Goal: Transaction & Acquisition: Subscribe to service/newsletter

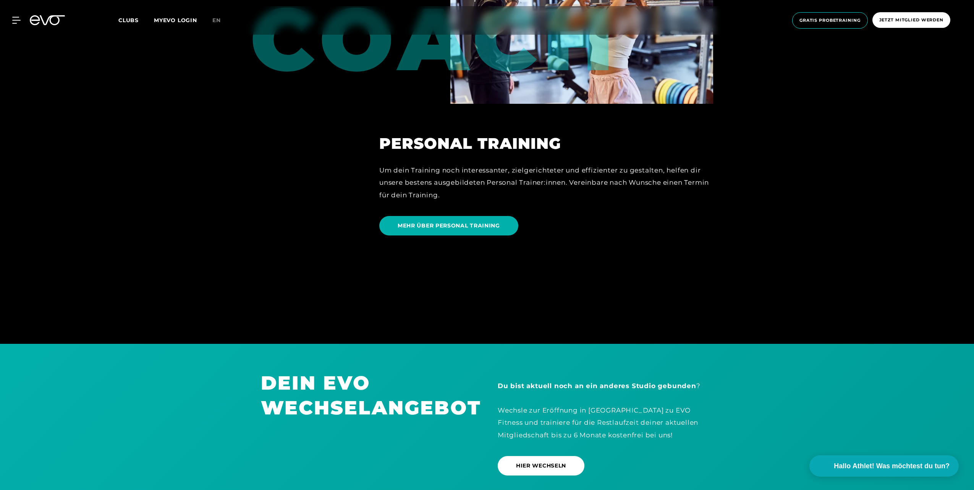
scroll to position [2329, 0]
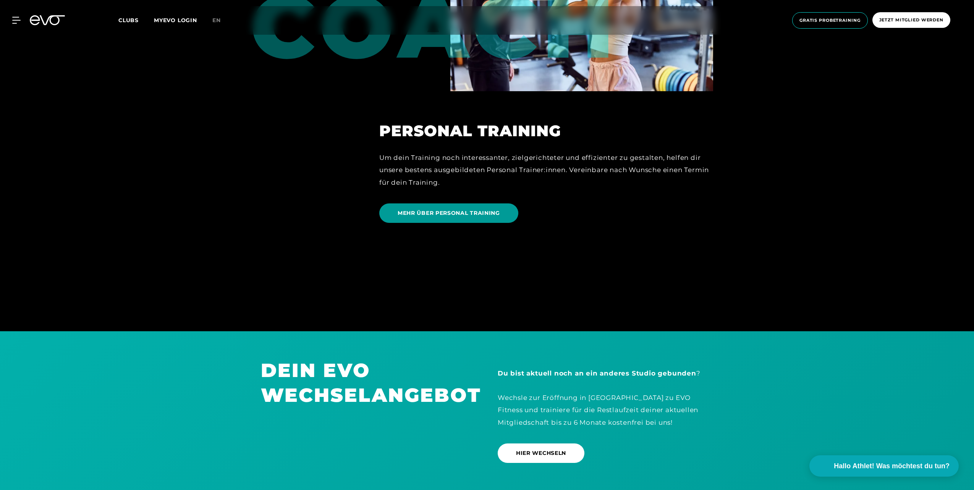
click at [443, 212] on span "MEHR ÜBER PERSONAL TRAINING" at bounding box center [448, 213] width 102 height 8
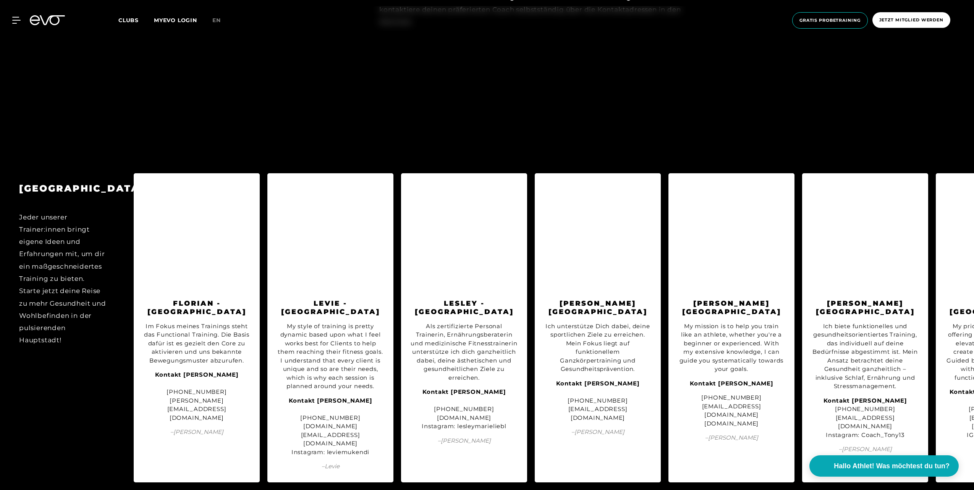
scroll to position [993, 0]
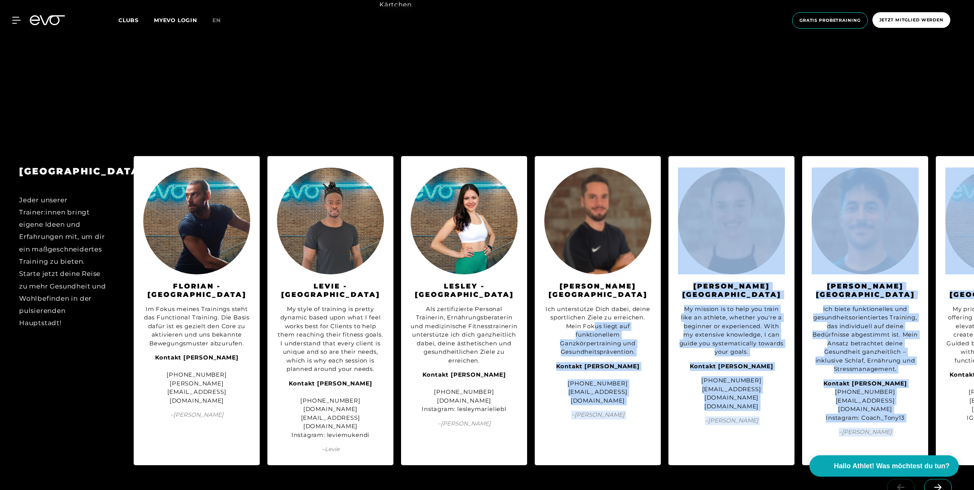
drag, startPoint x: 943, startPoint y: 304, endPoint x: 595, endPoint y: 311, distance: 348.3
click at [594, 314] on div "BERLIN Jeder unserer Trainer:innen bringt eigene Ideen und Erfahrungen mit, um …" at bounding box center [487, 311] width 974 height 325
click at [671, 113] on div "BERLIN Jeder unserer Trainer:innen bringt eigene Ideen und Erfahrungen mit, um …" at bounding box center [487, 328] width 974 height 451
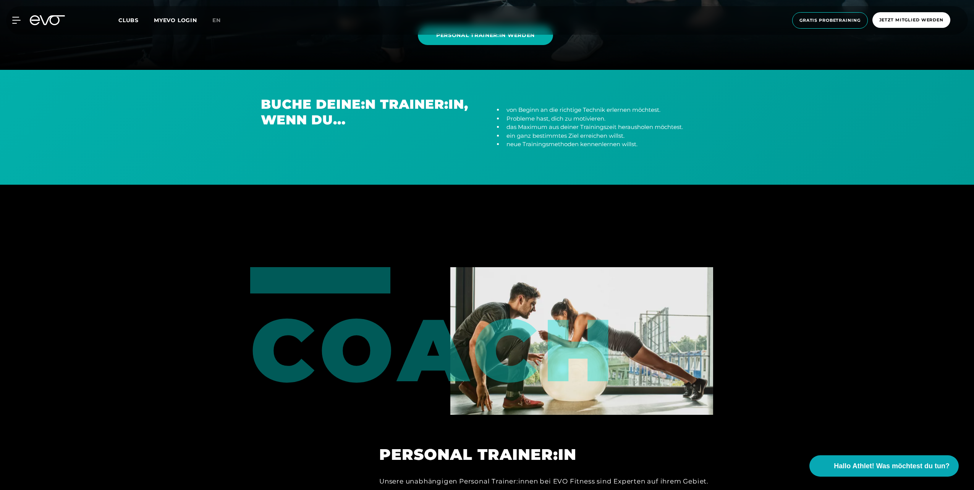
scroll to position [420, 0]
click at [127, 21] on span "Clubs" at bounding box center [128, 20] width 20 height 7
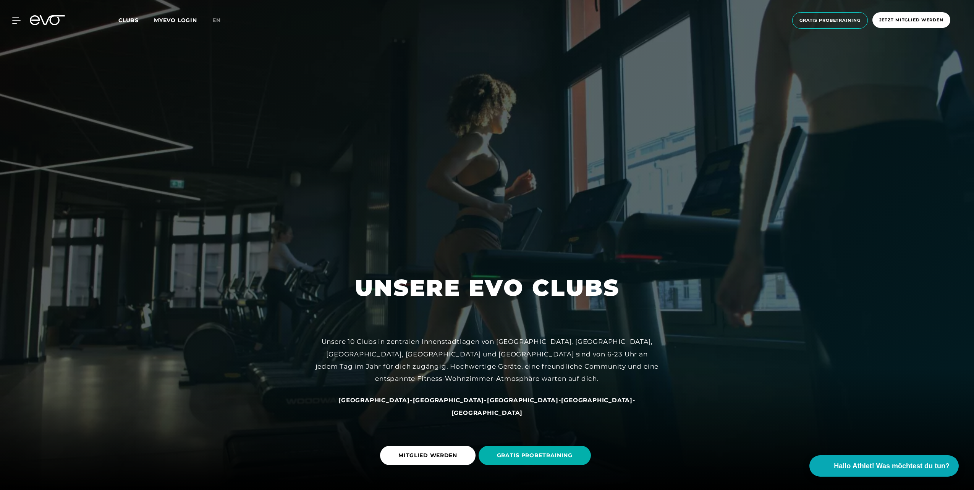
click at [523, 412] on span "[GEOGRAPHIC_DATA]" at bounding box center [486, 412] width 71 height 7
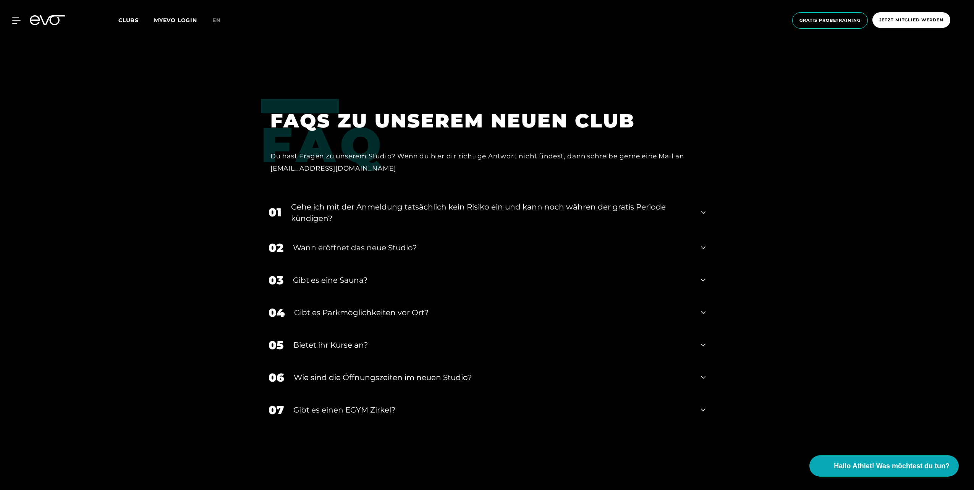
scroll to position [3742, 0]
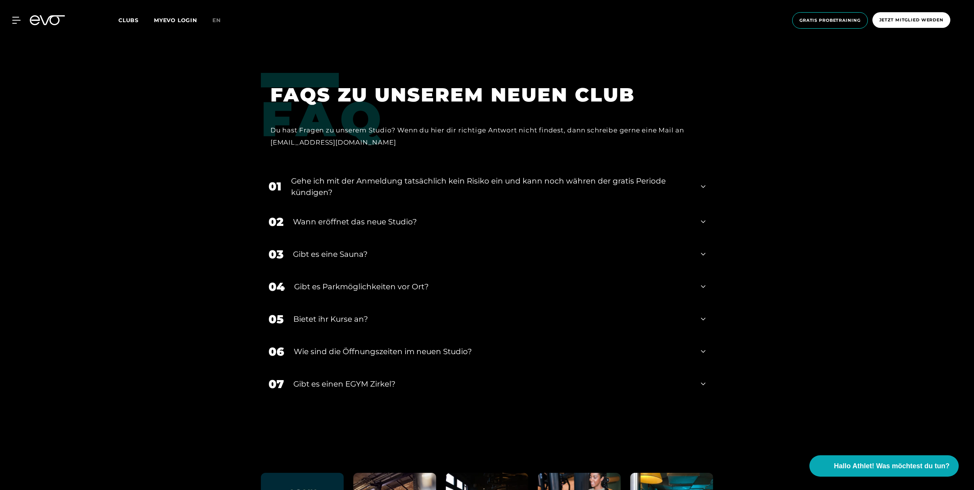
click at [699, 188] on div "01 Gehe ich mit der Anmeldung tatsächlich kein Risiko ein und kann noch währen …" at bounding box center [487, 187] width 452 height 38
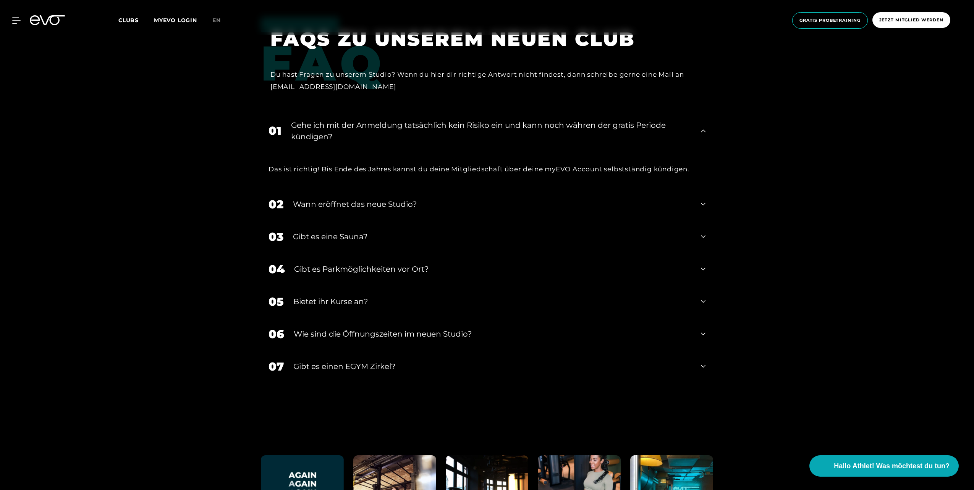
scroll to position [3818, 0]
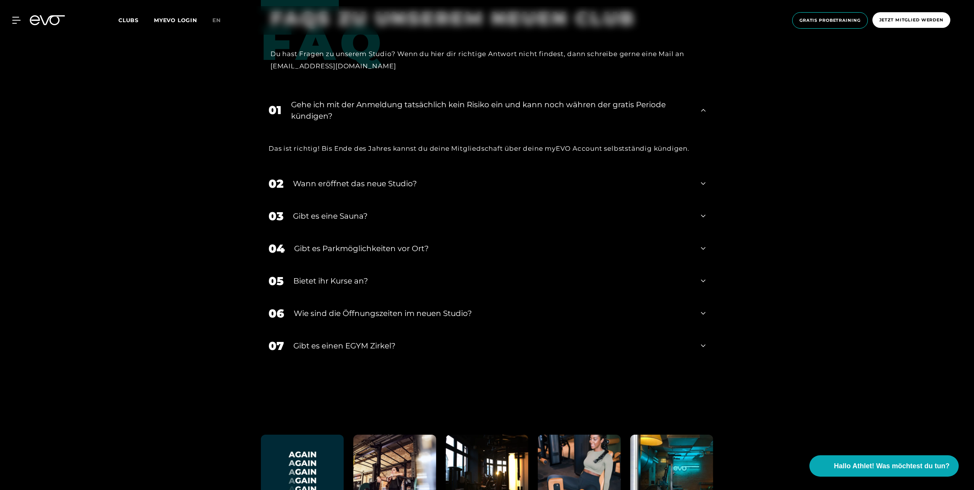
click at [702, 216] on icon at bounding box center [703, 216] width 5 height 9
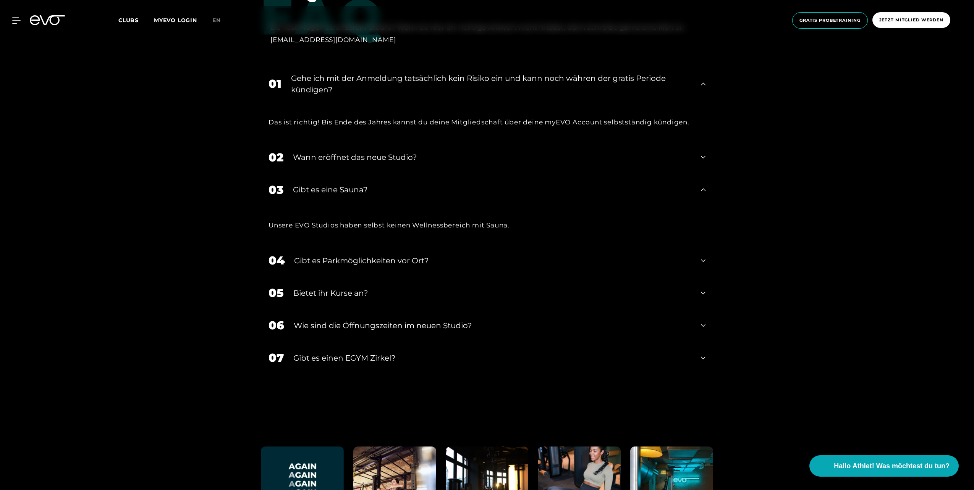
scroll to position [3857, 0]
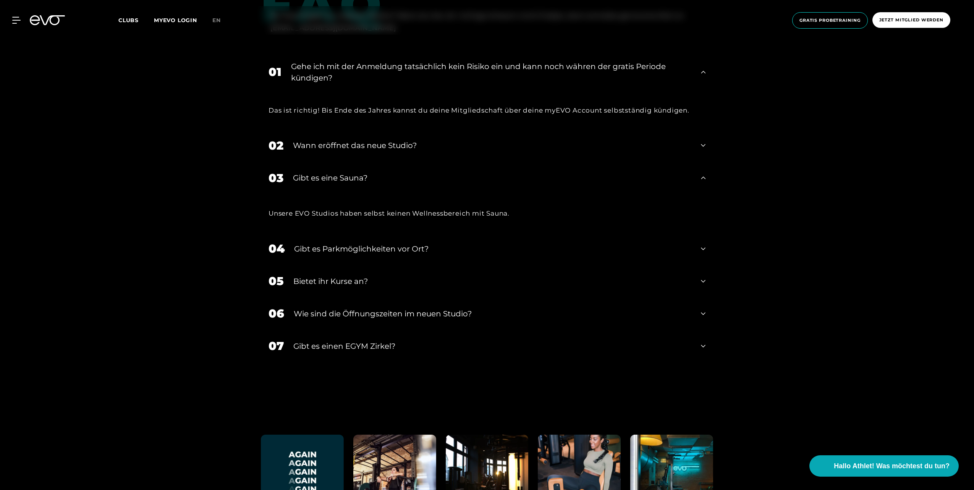
click at [701, 247] on icon at bounding box center [703, 248] width 5 height 9
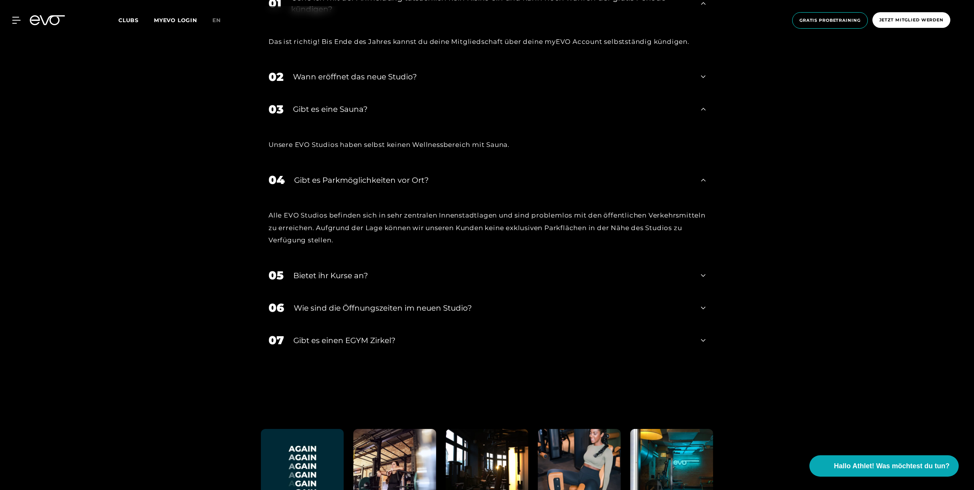
scroll to position [3933, 0]
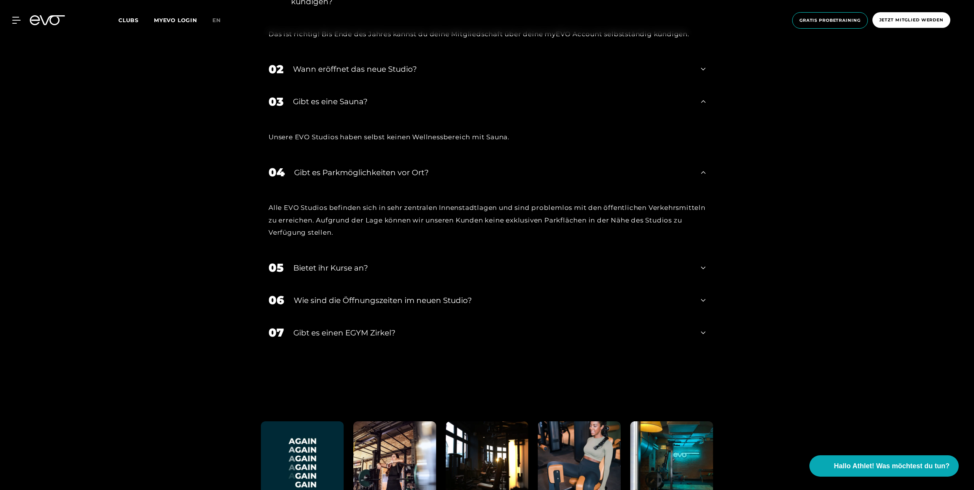
click at [703, 269] on icon at bounding box center [703, 268] width 5 height 3
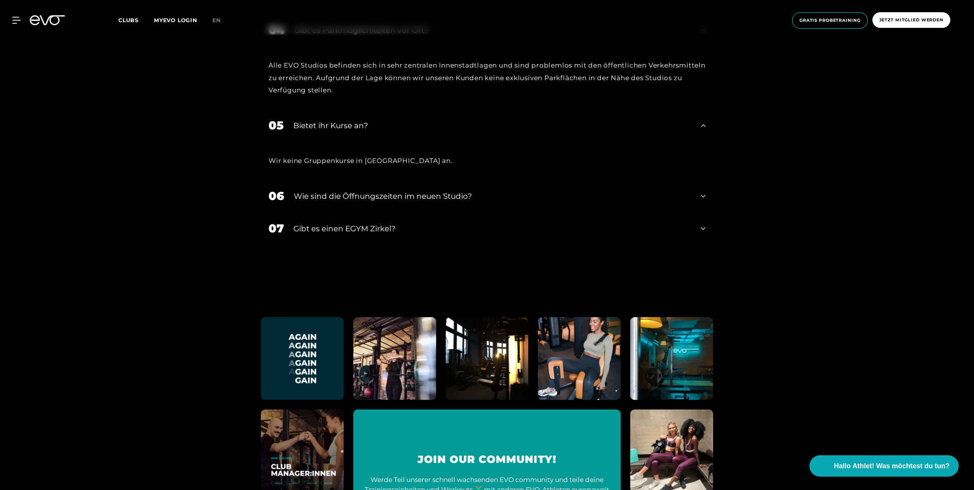
scroll to position [4086, 0]
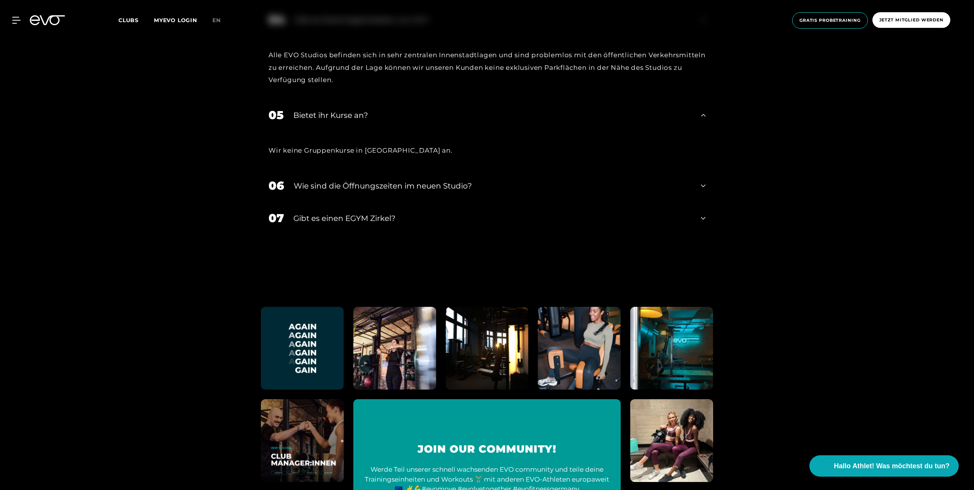
click at [703, 217] on icon at bounding box center [703, 218] width 5 height 9
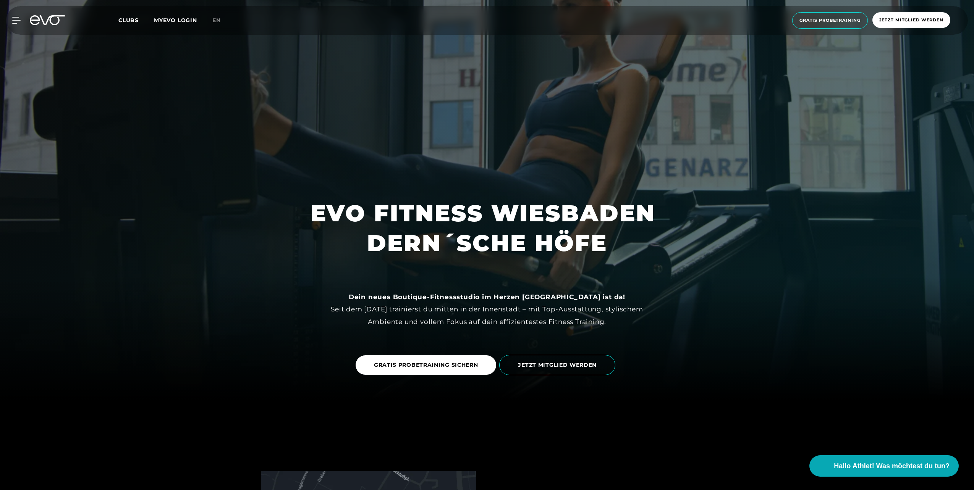
scroll to position [0, 0]
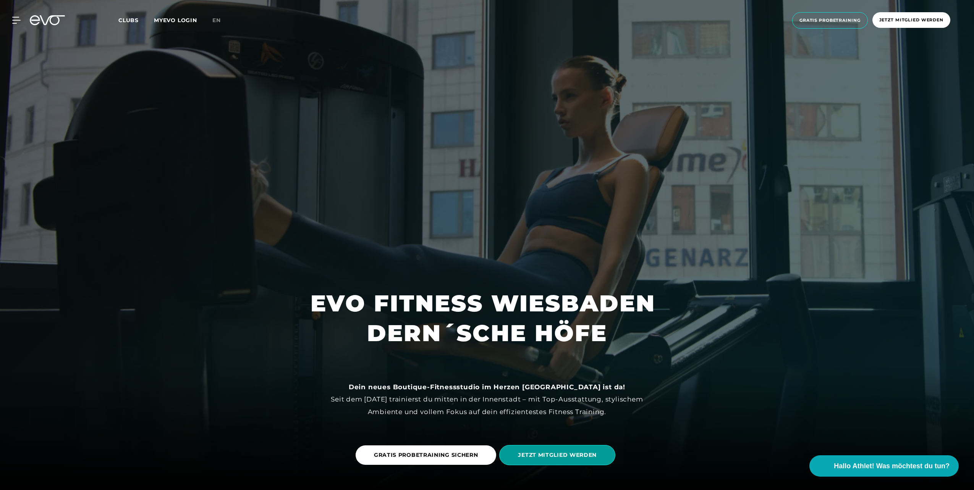
click at [564, 453] on span "JETZT MITGLIED WERDEN" at bounding box center [557, 455] width 79 height 8
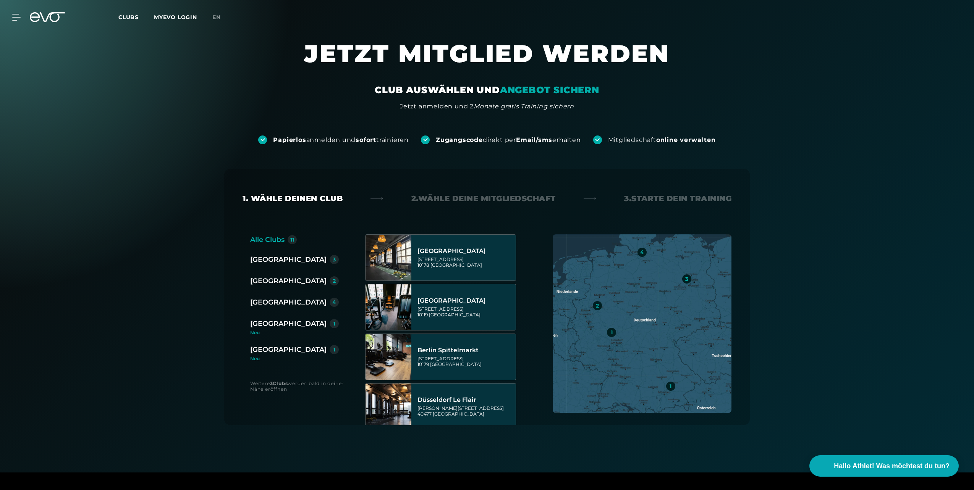
click at [281, 351] on div "[GEOGRAPHIC_DATA]" at bounding box center [288, 349] width 76 height 11
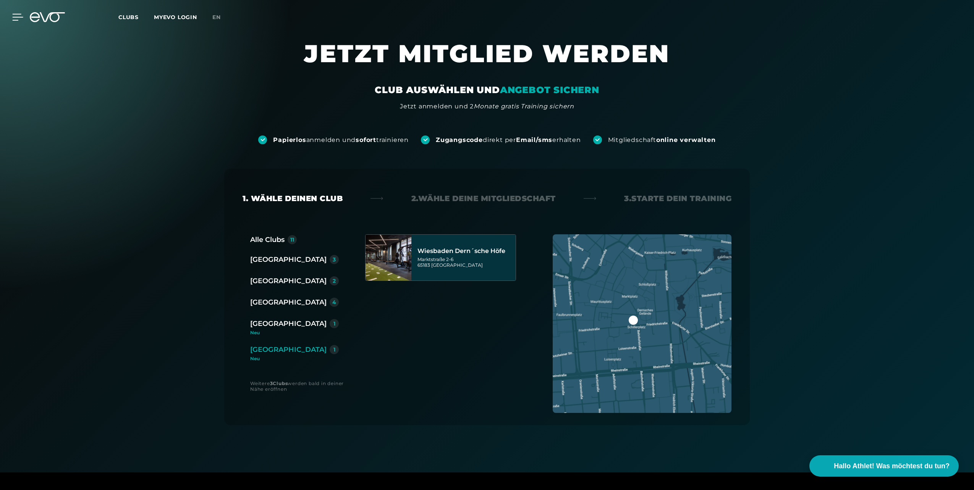
click at [15, 15] on icon at bounding box center [18, 17] width 11 height 6
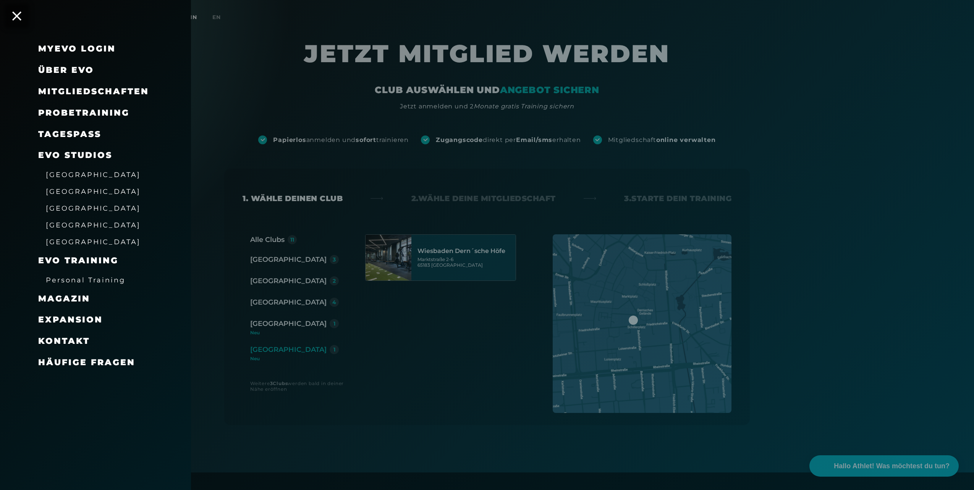
click at [98, 90] on span "Mitgliedschaften" at bounding box center [93, 91] width 111 height 10
click at [117, 90] on span "Mitgliedschaften" at bounding box center [93, 91] width 111 height 10
click at [57, 91] on span "Mitgliedschaften" at bounding box center [93, 91] width 111 height 10
click at [58, 68] on span "Über EVO" at bounding box center [66, 70] width 56 height 10
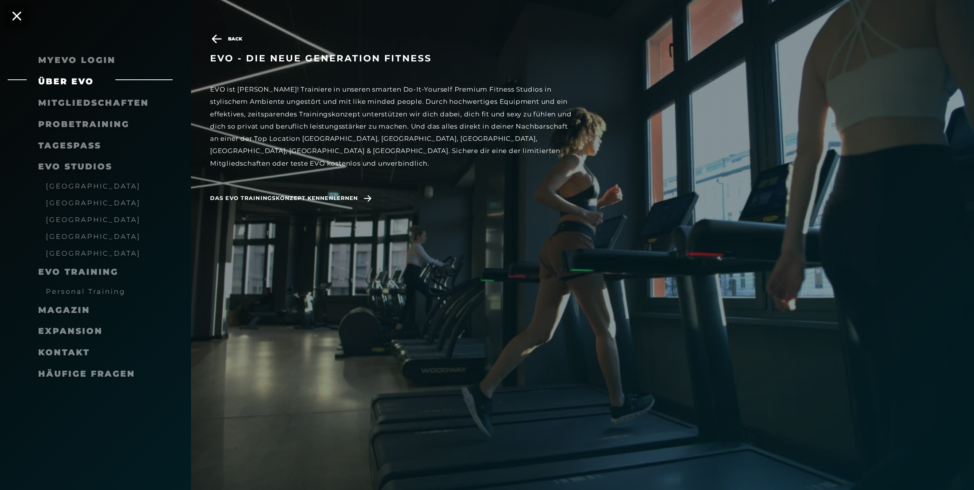
click at [71, 103] on span "Mitgliedschaften" at bounding box center [93, 103] width 111 height 10
click at [367, 195] on icon at bounding box center [367, 198] width 13 height 7
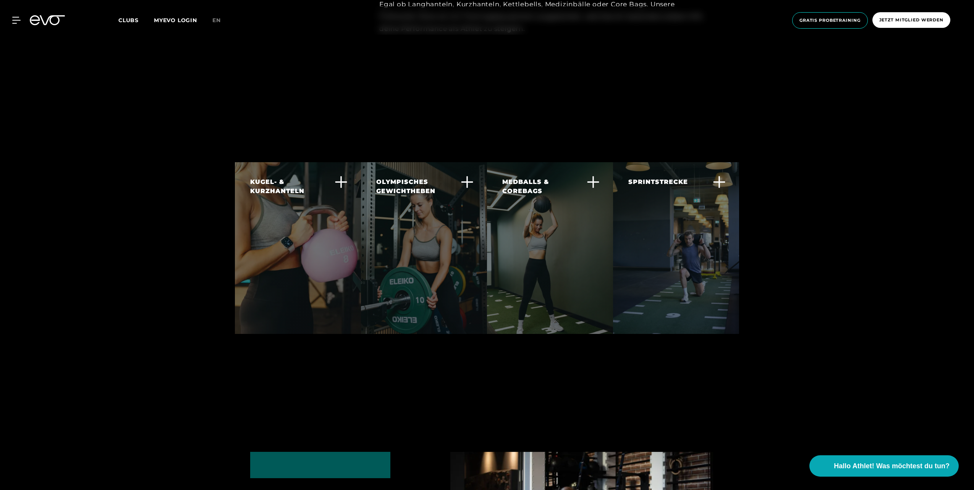
scroll to position [2482, 0]
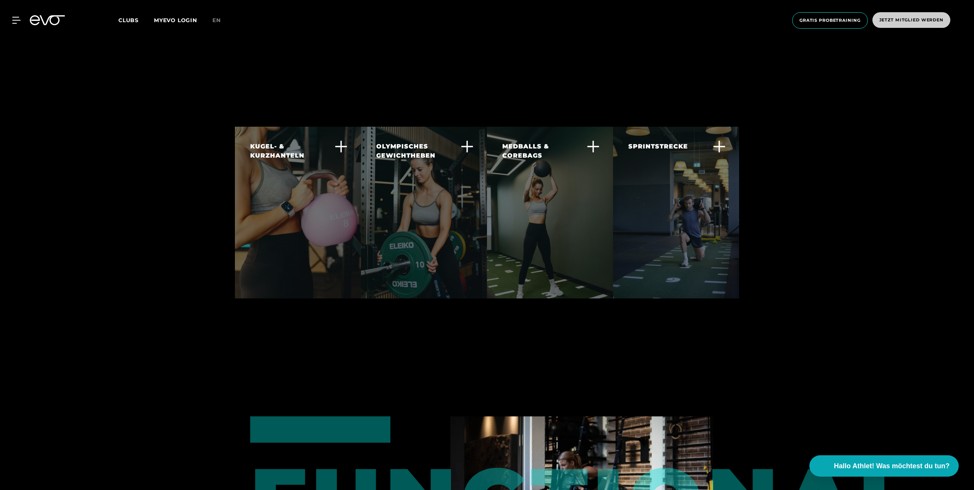
click at [921, 17] on span "Jetzt Mitglied werden" at bounding box center [911, 20] width 64 height 6
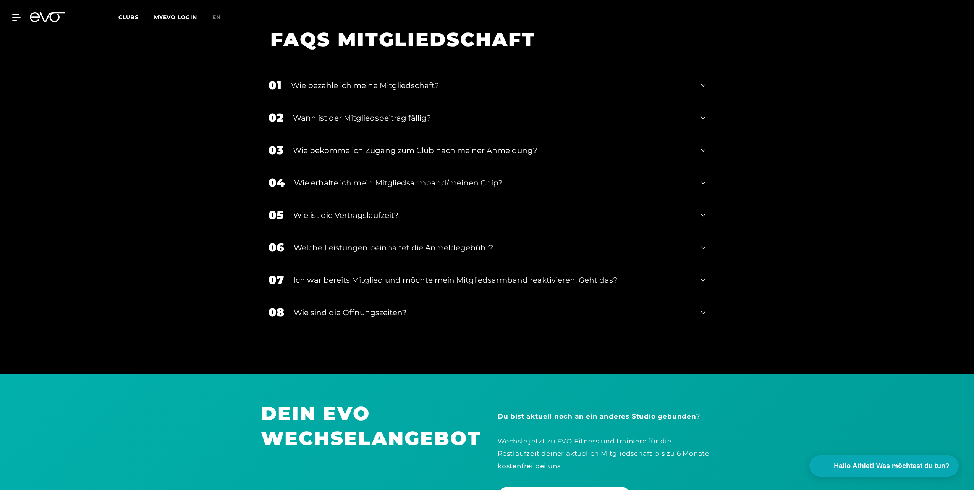
scroll to position [1184, 0]
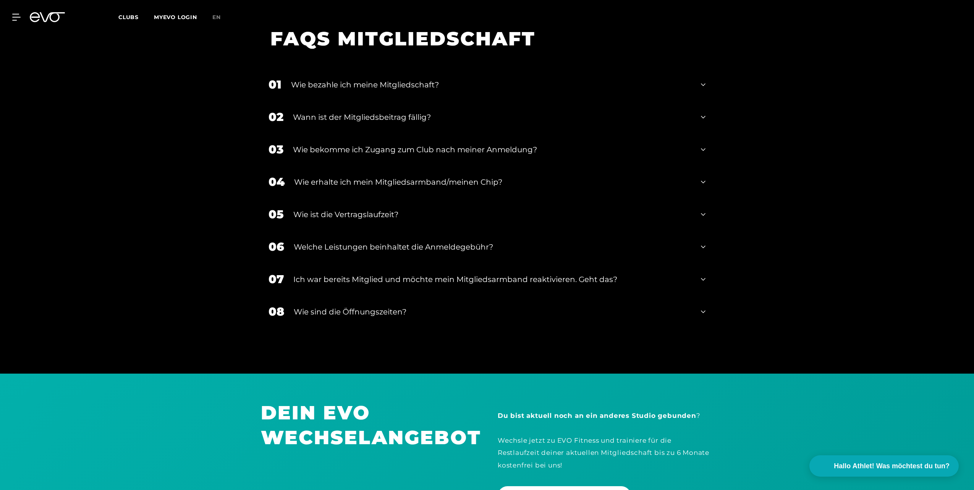
click at [701, 83] on icon at bounding box center [703, 84] width 5 height 9
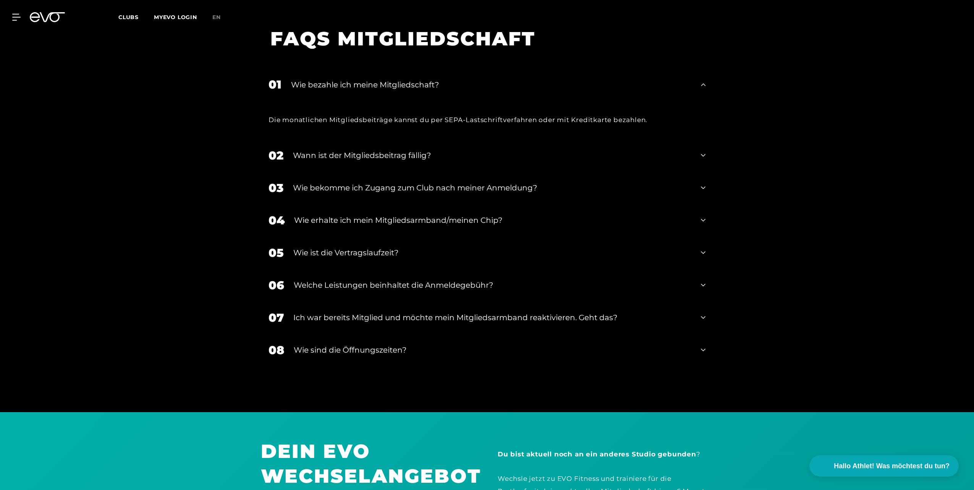
click at [703, 152] on icon at bounding box center [703, 155] width 5 height 9
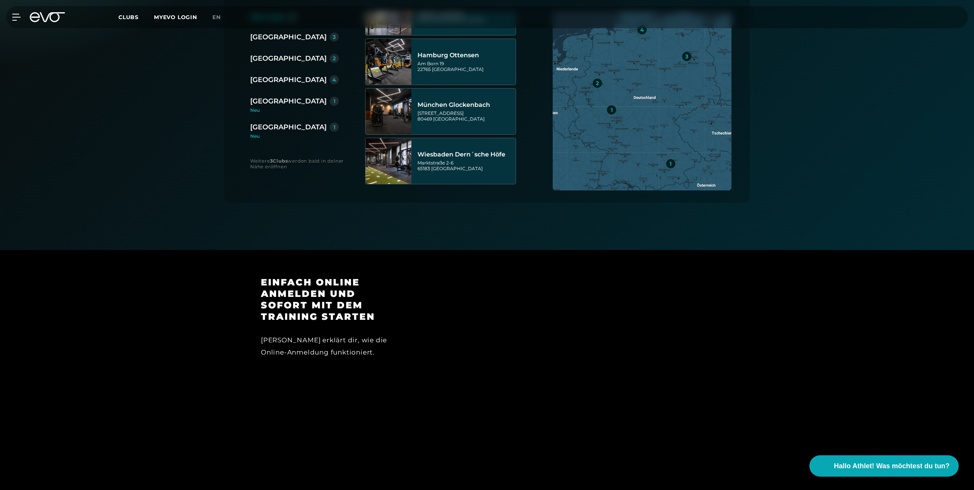
scroll to position [0, 0]
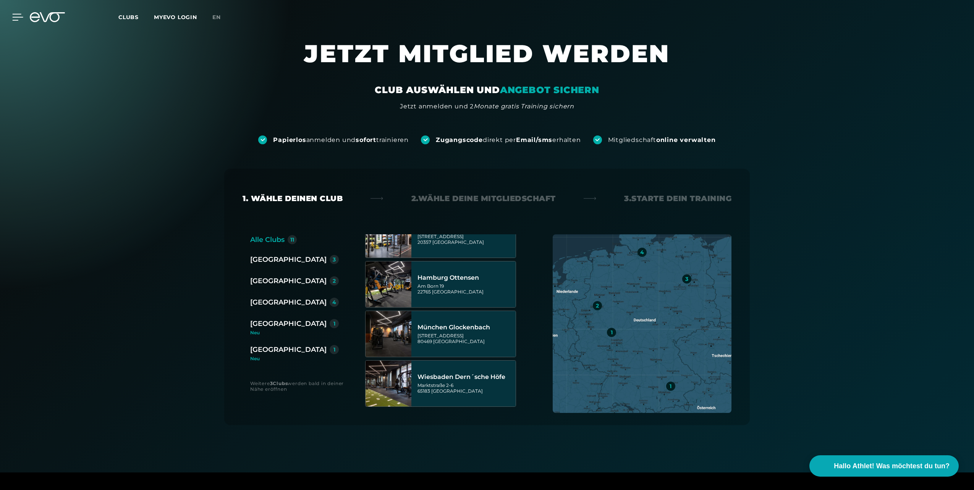
click at [15, 16] on icon at bounding box center [17, 17] width 11 height 7
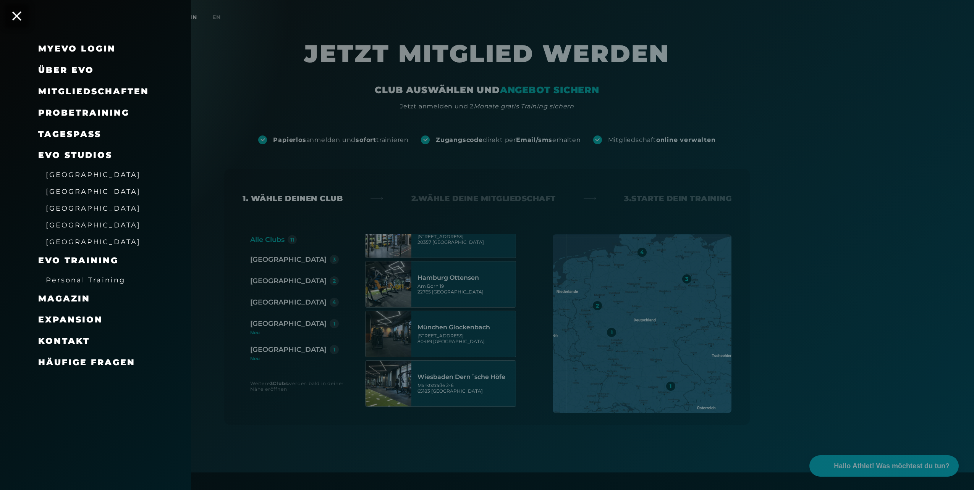
click at [90, 90] on span "Mitgliedschaften" at bounding box center [93, 91] width 111 height 10
click at [102, 90] on span "Mitgliedschaften" at bounding box center [93, 91] width 111 height 10
click at [109, 90] on span "Mitgliedschaften" at bounding box center [93, 91] width 111 height 10
click at [139, 90] on span "Mitgliedschaften" at bounding box center [93, 91] width 111 height 10
click at [42, 91] on span "Mitgliedschaften" at bounding box center [93, 91] width 111 height 10
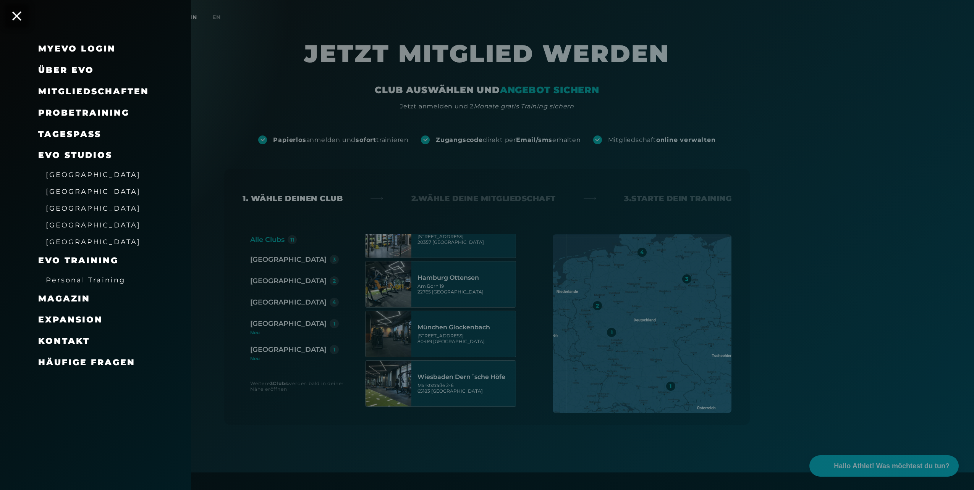
click at [273, 350] on div at bounding box center [487, 245] width 974 height 490
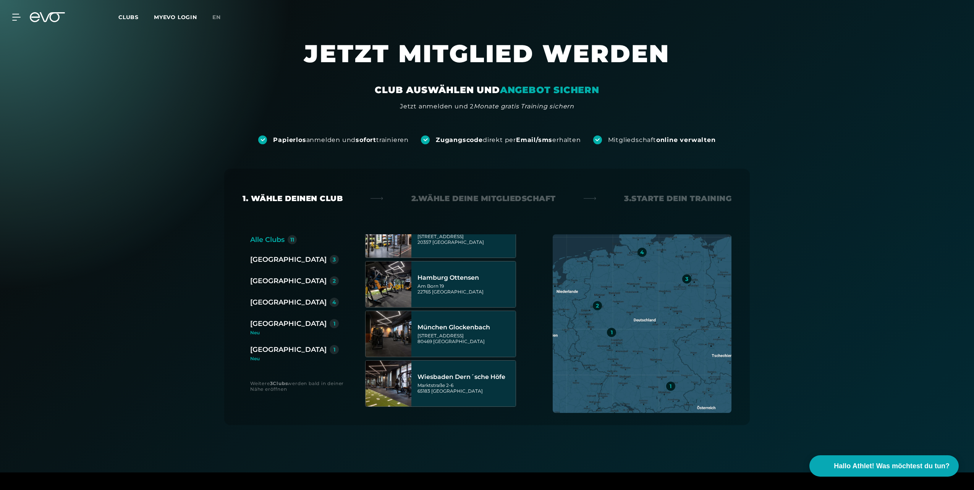
click at [275, 347] on div "[GEOGRAPHIC_DATA]" at bounding box center [288, 349] width 76 height 11
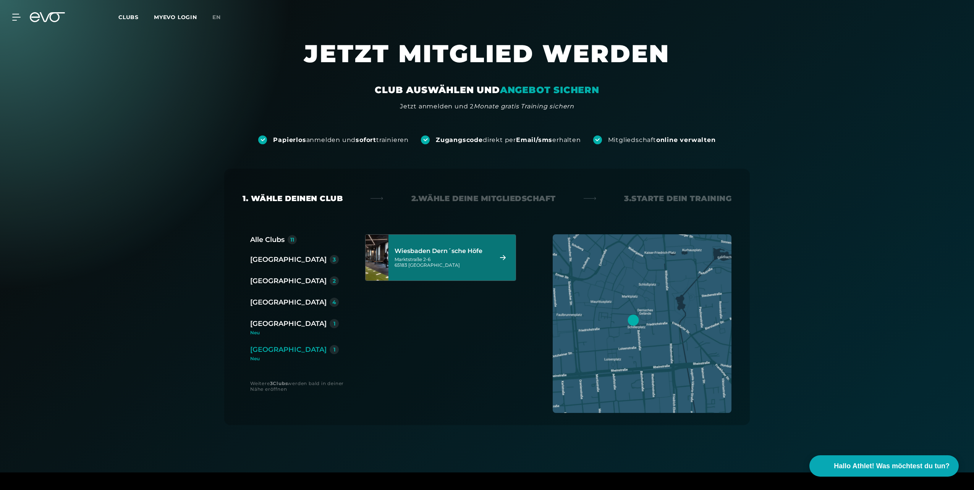
click at [465, 262] on div "[STREET_ADDRESS]" at bounding box center [442, 262] width 96 height 11
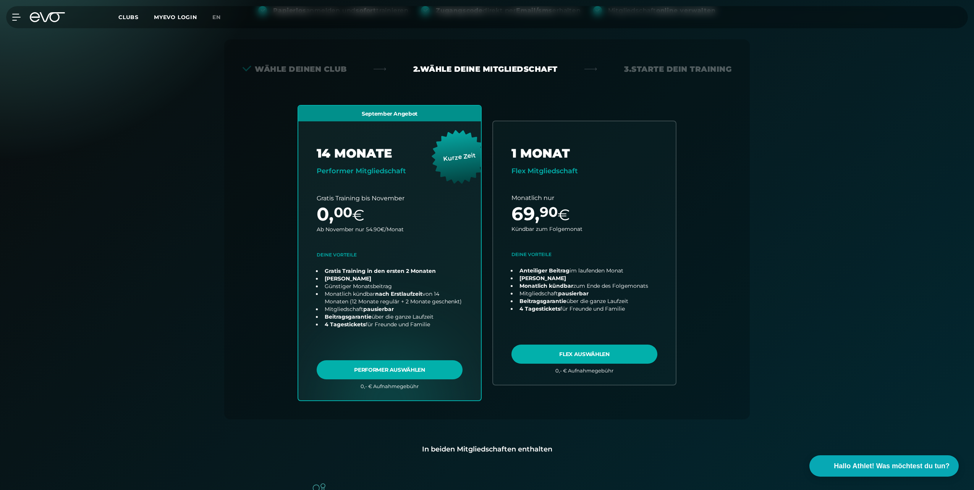
scroll to position [169, 0]
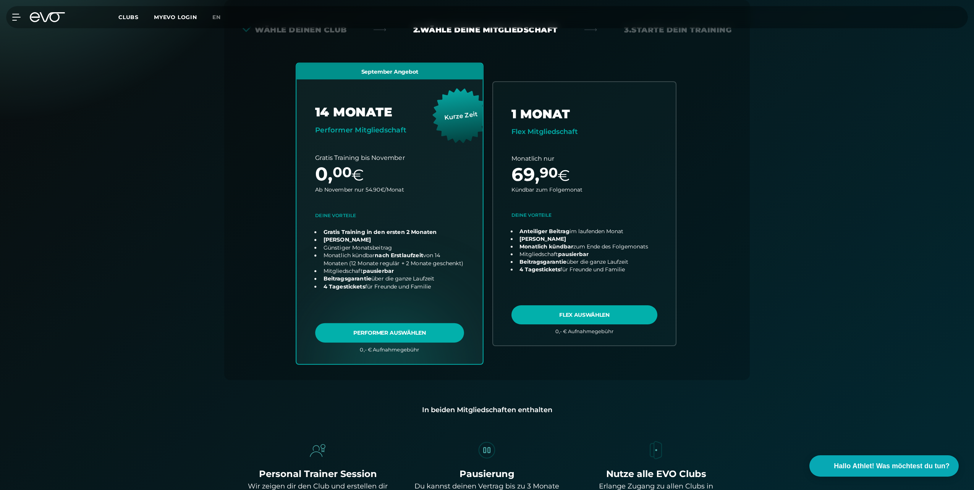
click at [387, 332] on link "choose plan" at bounding box center [389, 213] width 186 height 301
